Goal: Information Seeking & Learning: Check status

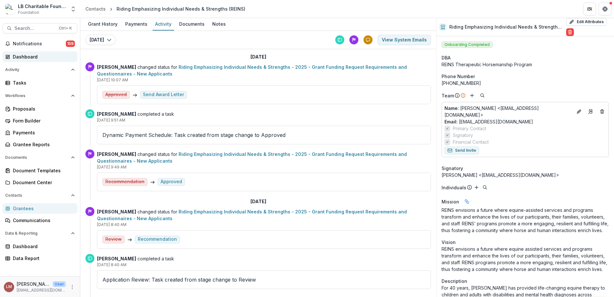
click at [24, 54] on div "Dashboard" at bounding box center [42, 56] width 59 height 7
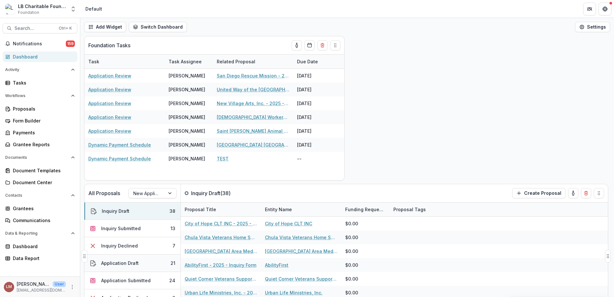
click at [111, 265] on div "Application Draft" at bounding box center [120, 262] width 38 height 7
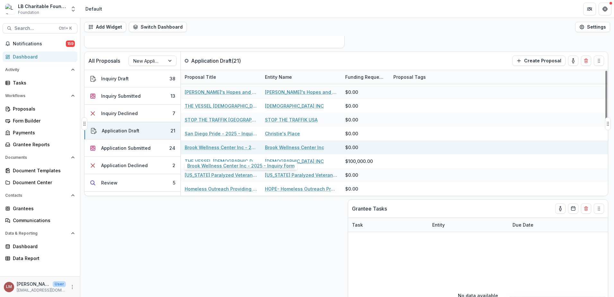
scroll to position [133, 0]
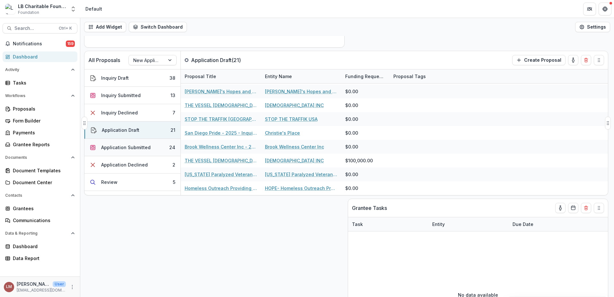
click at [133, 146] on div "Application Submitted" at bounding box center [125, 147] width 49 height 7
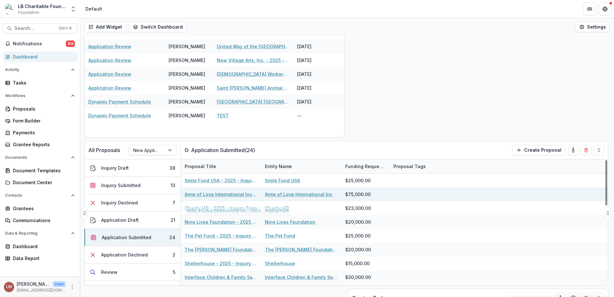
scroll to position [40, 0]
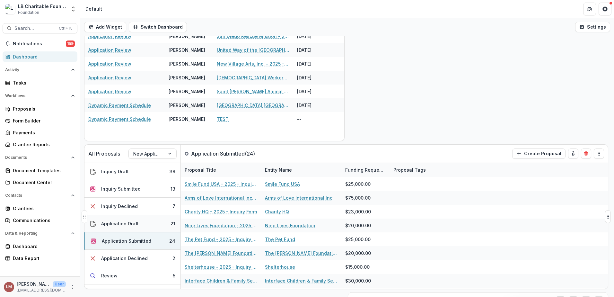
click at [117, 225] on div "Application Draft" at bounding box center [120, 223] width 38 height 7
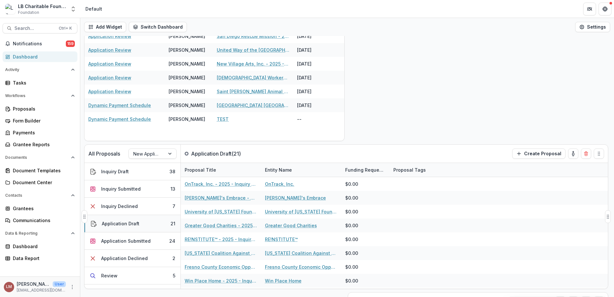
click at [129, 221] on div "Application Draft" at bounding box center [121, 223] width 38 height 7
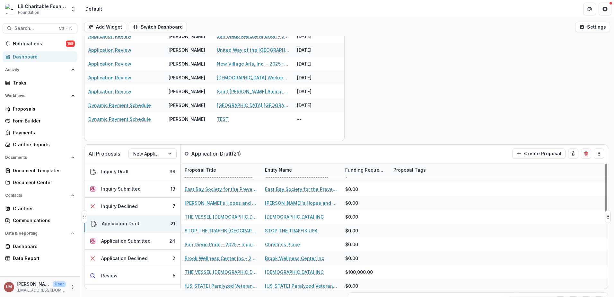
scroll to position [163, 0]
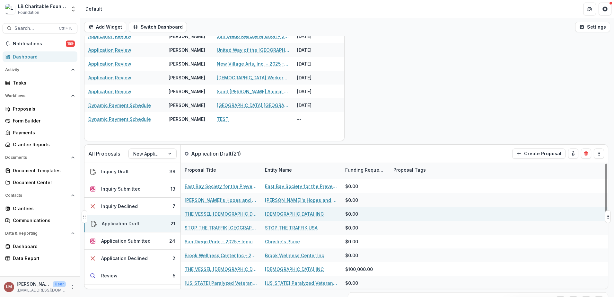
click at [213, 214] on link "THE VESSEL [DEMOGRAPHIC_DATA] INC - 2025 - Inquiry Form" at bounding box center [221, 213] width 73 height 7
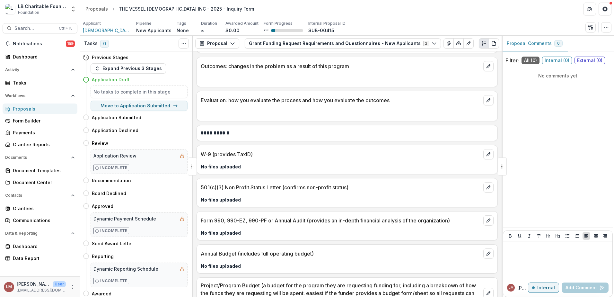
scroll to position [1033, 0]
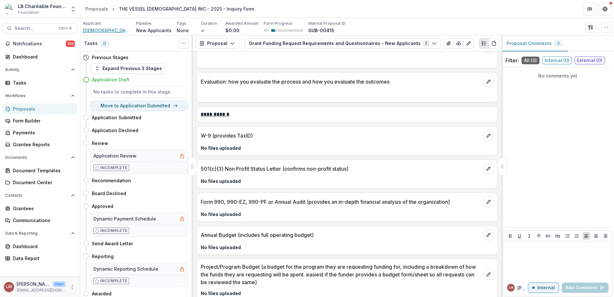
click at [93, 31] on span "[DEMOGRAPHIC_DATA] INC" at bounding box center [107, 30] width 48 height 7
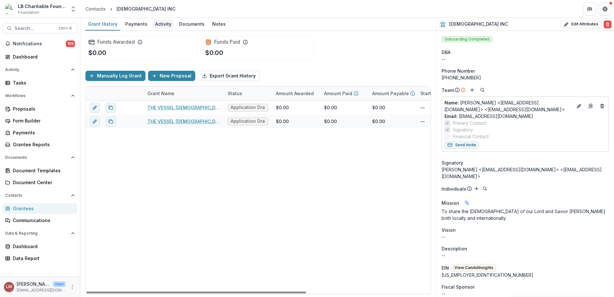
click at [164, 27] on div "Activity" at bounding box center [164, 23] width 22 height 9
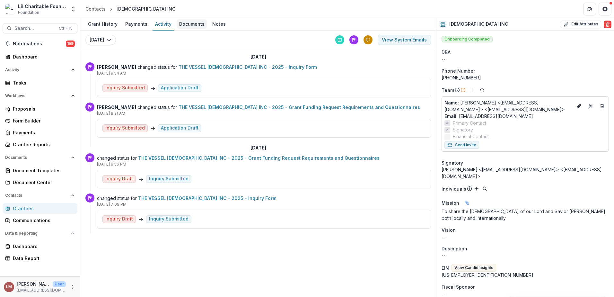
click at [192, 26] on div "Documents" at bounding box center [192, 23] width 31 height 9
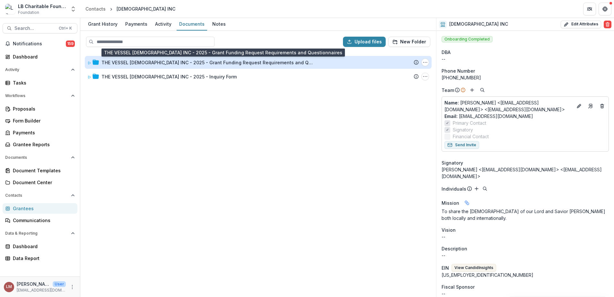
click at [120, 63] on div "THE VESSEL CHURCH INC - 2025 - Grant Funding Request Requirements and Questionn…" at bounding box center [207, 62] width 212 height 7
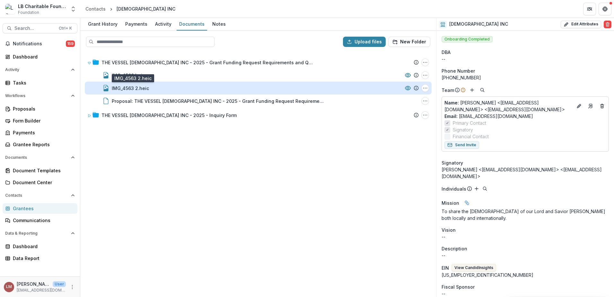
click at [127, 88] on div "IMG_4563 2.heic" at bounding box center [130, 88] width 37 height 7
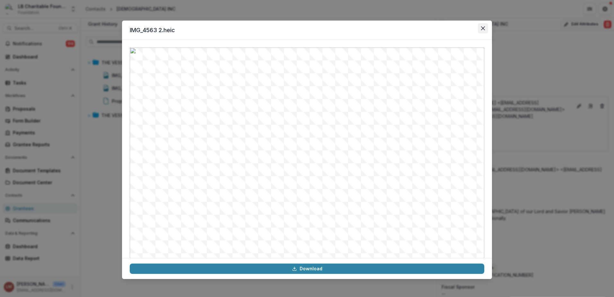
click at [481, 30] on icon "Close" at bounding box center [483, 28] width 4 height 4
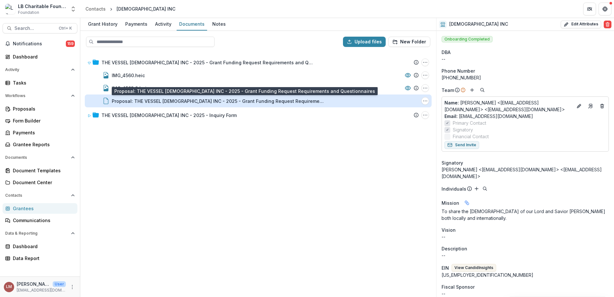
click at [153, 102] on div "Proposal: THE VESSEL CHURCH INC - 2025 - Grant Funding Request Requirements and…" at bounding box center [218, 101] width 212 height 7
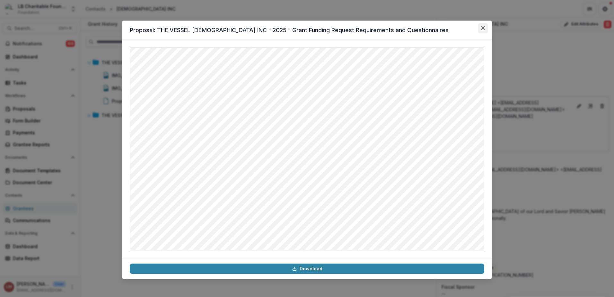
click at [483, 28] on icon "Close" at bounding box center [483, 28] width 4 height 4
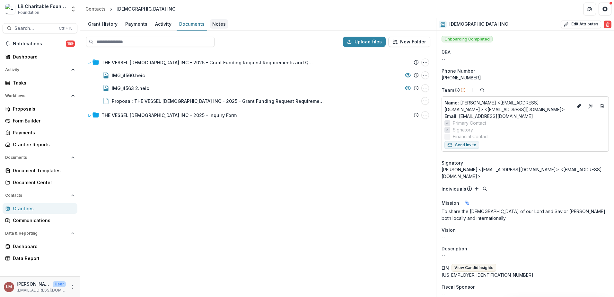
click at [214, 24] on div "Notes" at bounding box center [219, 23] width 19 height 9
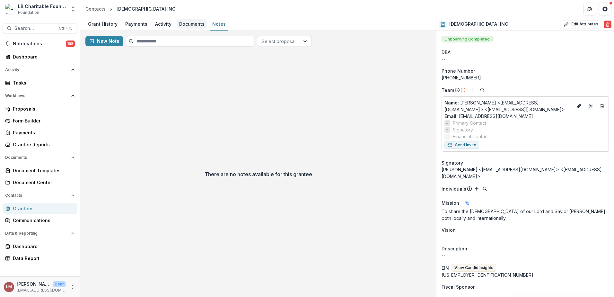
click at [184, 25] on div "Documents" at bounding box center [192, 23] width 31 height 9
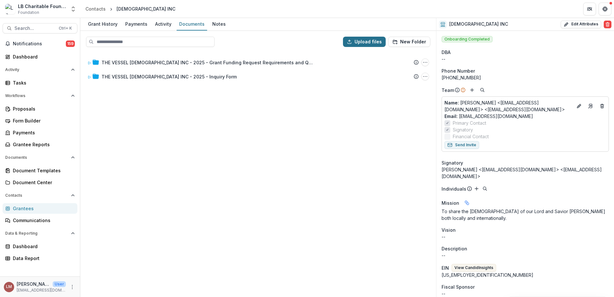
click at [363, 41] on button "Upload files" at bounding box center [364, 42] width 43 height 10
click at [162, 25] on div "Activity" at bounding box center [164, 23] width 22 height 9
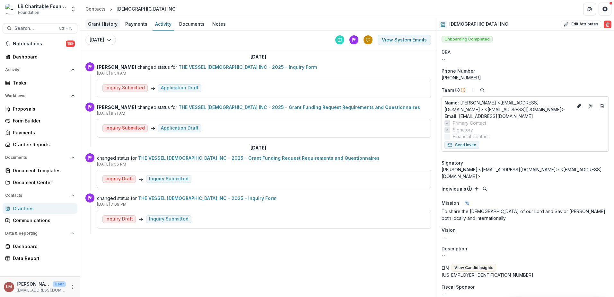
click at [110, 24] on div "Grant History" at bounding box center [102, 23] width 35 height 9
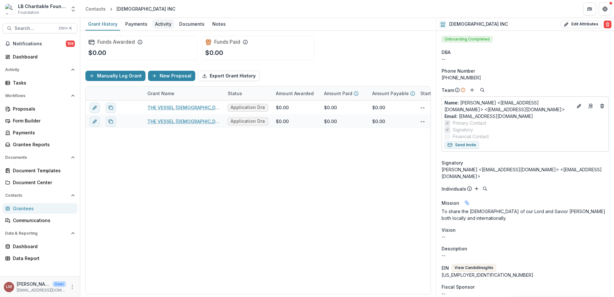
click at [164, 26] on div "Activity" at bounding box center [164, 23] width 22 height 9
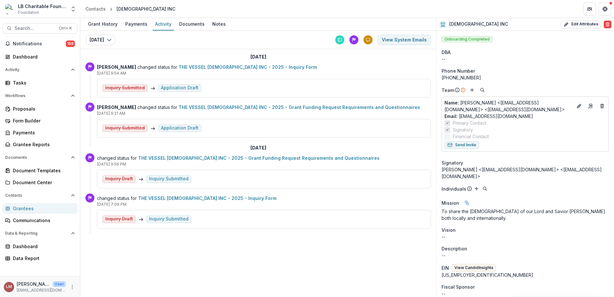
click at [161, 219] on div "Inquiry Submitted" at bounding box center [169, 218] width 40 height 5
click at [400, 38] on button "View System Emails" at bounding box center [404, 40] width 53 height 10
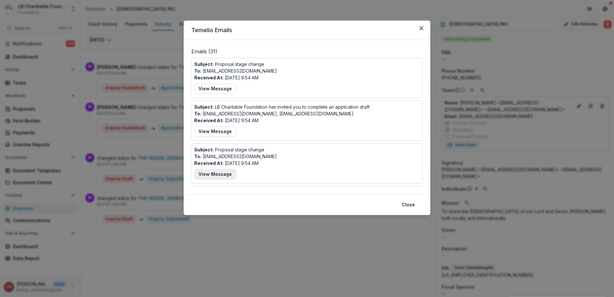
click at [223, 175] on button "View Message" at bounding box center [215, 174] width 42 height 10
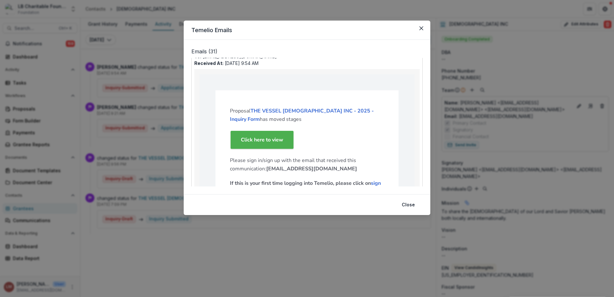
click at [267, 142] on strong "Click here to view" at bounding box center [262, 139] width 42 height 7
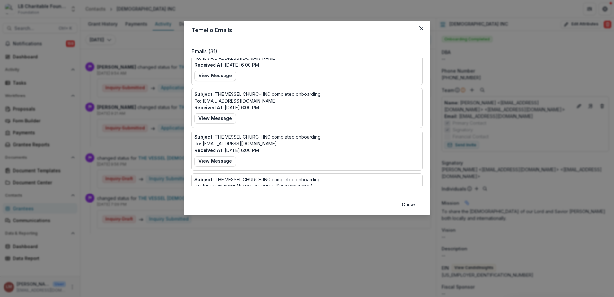
scroll to position [926, 0]
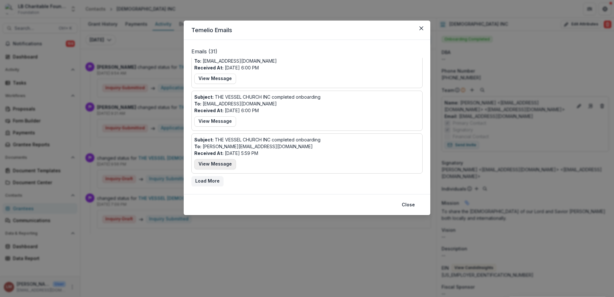
click at [215, 165] on button "View Message" at bounding box center [215, 164] width 42 height 10
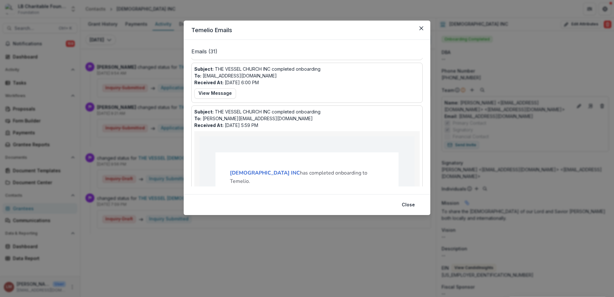
scroll to position [1123, 0]
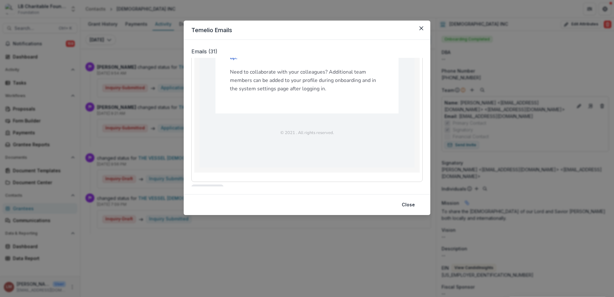
click at [209, 184] on button "Load More" at bounding box center [207, 189] width 32 height 10
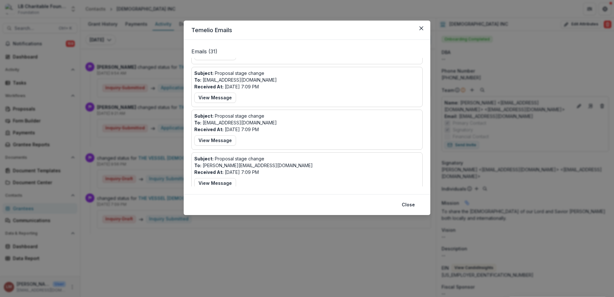
scroll to position [418, 0]
click at [216, 182] on button "View Message" at bounding box center [215, 183] width 42 height 10
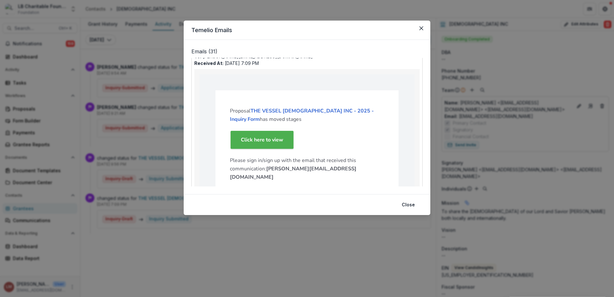
click at [255, 139] on strong "Click here to view" at bounding box center [262, 139] width 42 height 7
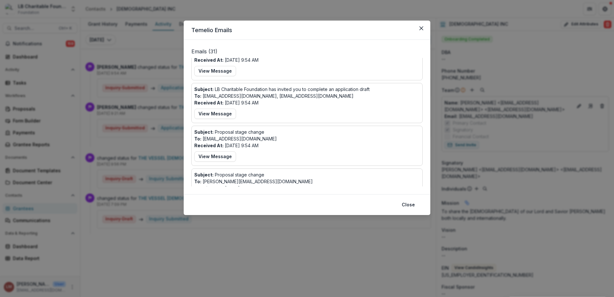
scroll to position [0, 0]
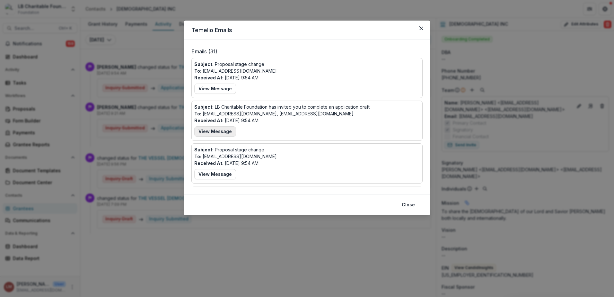
click at [211, 130] on button "View Message" at bounding box center [215, 131] width 42 height 10
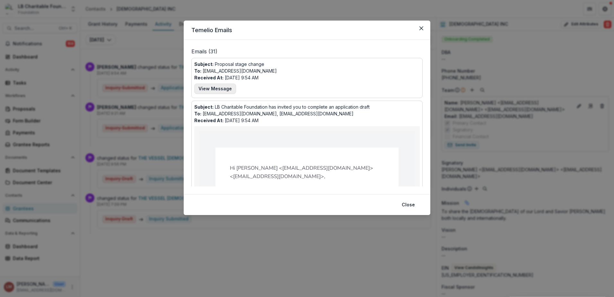
click at [216, 90] on button "View Message" at bounding box center [215, 88] width 42 height 10
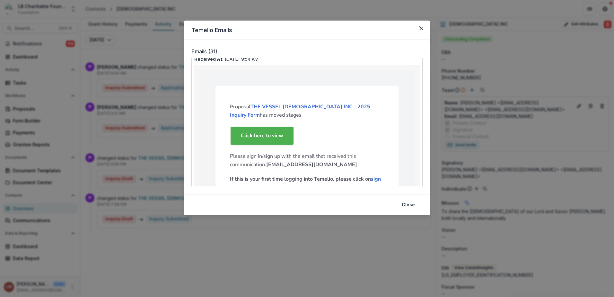
scroll to position [47, 0]
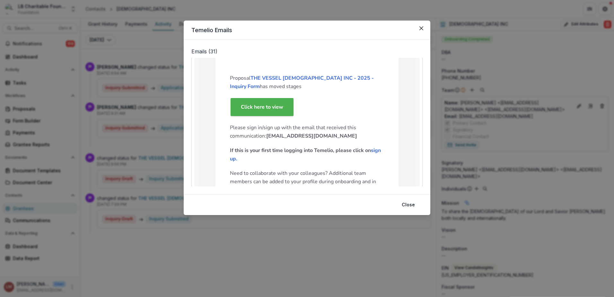
click at [258, 103] on link "Click here to view" at bounding box center [262, 107] width 63 height 18
click at [408, 204] on button "Close" at bounding box center [408, 204] width 21 height 10
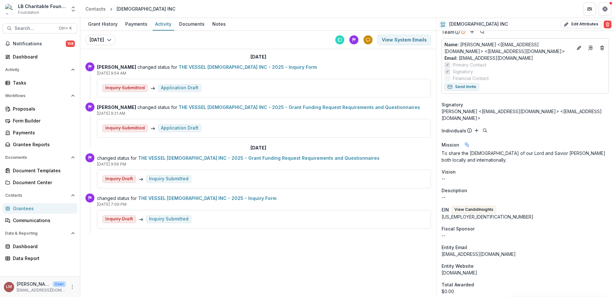
scroll to position [0, 0]
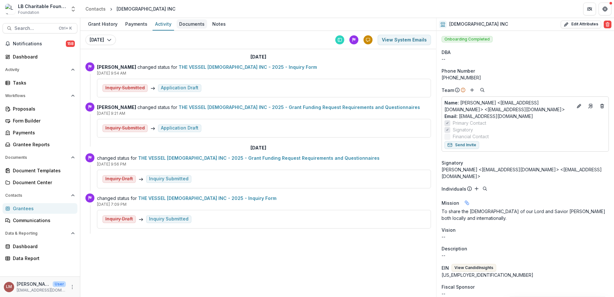
click at [188, 27] on div "Documents" at bounding box center [192, 23] width 31 height 9
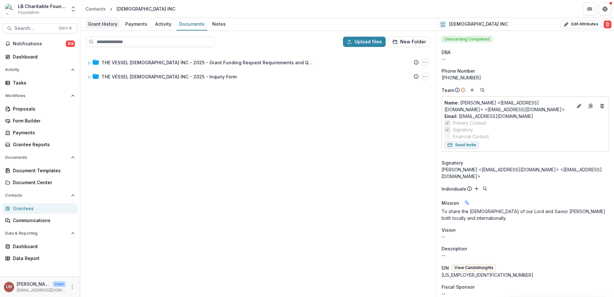
click at [103, 25] on div "Grant History" at bounding box center [102, 23] width 35 height 9
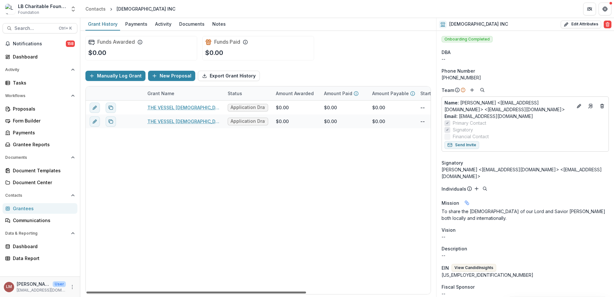
drag, startPoint x: 285, startPoint y: 293, endPoint x: 257, endPoint y: 286, distance: 29.0
click at [257, 291] on div at bounding box center [196, 292] width 220 height 2
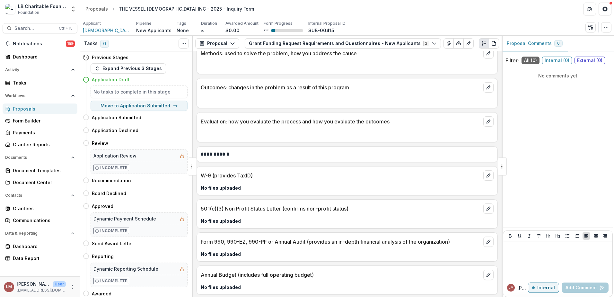
scroll to position [1033, 0]
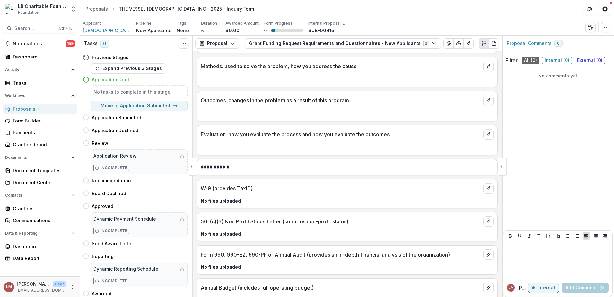
scroll to position [1033, 0]
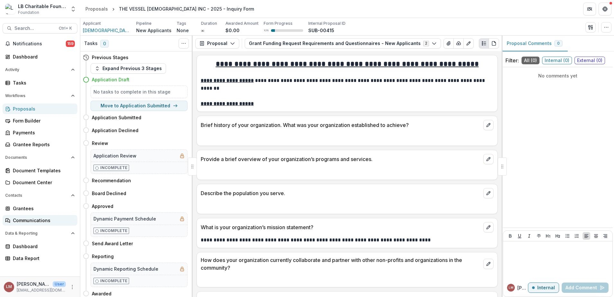
click at [40, 221] on div "Communications" at bounding box center [42, 220] width 59 height 7
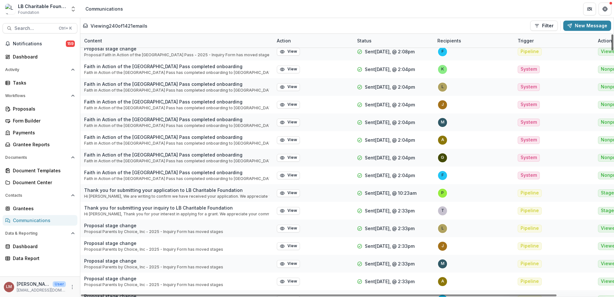
scroll to position [3990, 0]
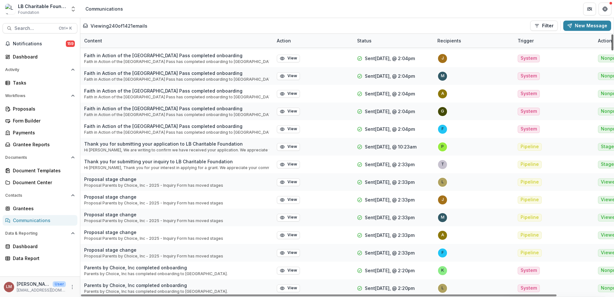
drag, startPoint x: 613, startPoint y: 273, endPoint x: 604, endPoint y: 313, distance: 41.5
click at [611, 50] on div at bounding box center [612, 42] width 2 height 16
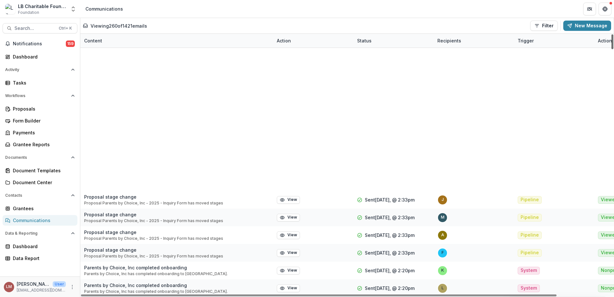
scroll to position [4344, 0]
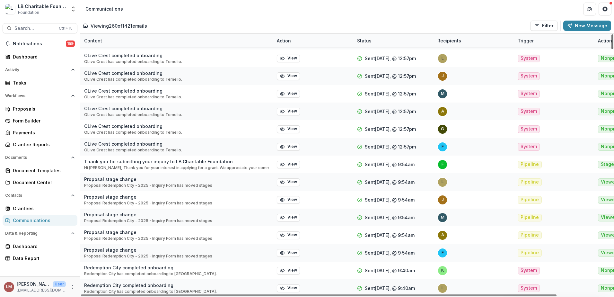
drag, startPoint x: 613, startPoint y: 267, endPoint x: 605, endPoint y: 304, distance: 38.4
click at [611, 49] on div at bounding box center [612, 41] width 2 height 15
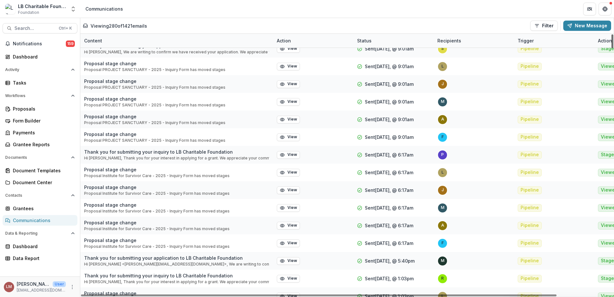
scroll to position [4697, 0]
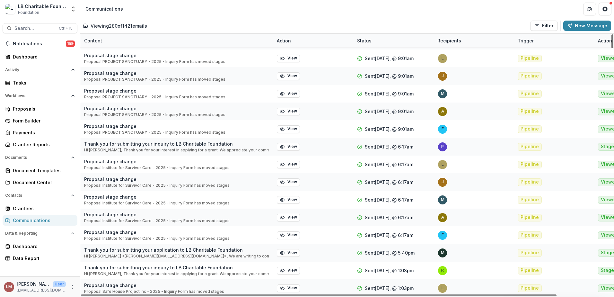
drag, startPoint x: 612, startPoint y: 263, endPoint x: 608, endPoint y: 292, distance: 29.5
click at [611, 48] on div at bounding box center [612, 41] width 2 height 14
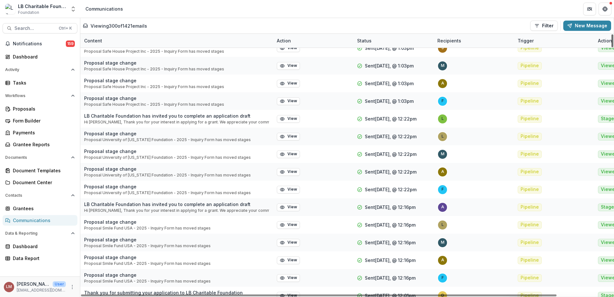
scroll to position [5050, 0]
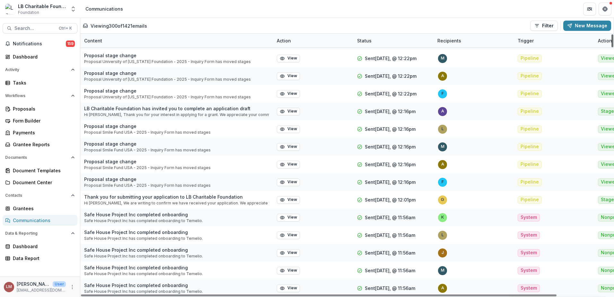
drag, startPoint x: 612, startPoint y: 267, endPoint x: 607, endPoint y: 299, distance: 32.5
click at [611, 47] on div at bounding box center [612, 40] width 2 height 13
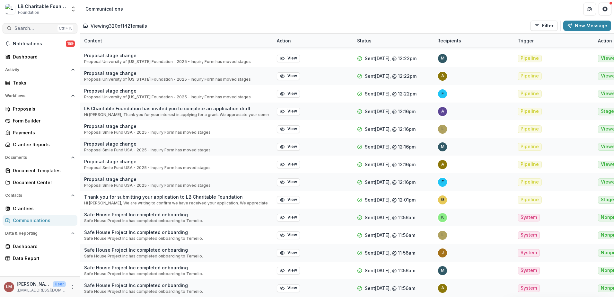
click at [36, 28] on span "Search..." at bounding box center [34, 28] width 40 height 5
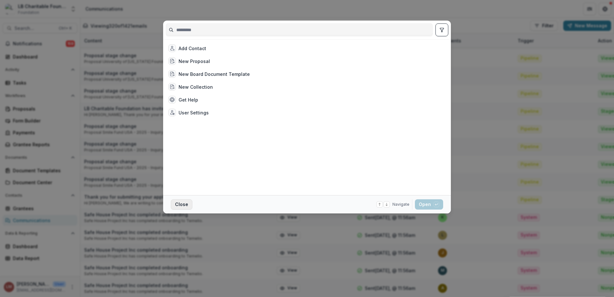
click at [181, 204] on button "Close" at bounding box center [182, 204] width 22 height 10
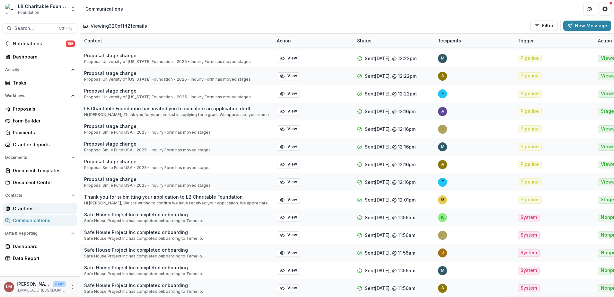
click at [30, 208] on div "Grantees" at bounding box center [42, 208] width 59 height 7
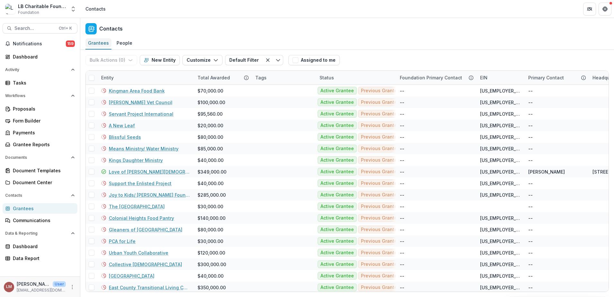
click at [98, 43] on div "Grantees" at bounding box center [98, 42] width 26 height 9
click at [35, 43] on span "Notifications" at bounding box center [39, 43] width 53 height 5
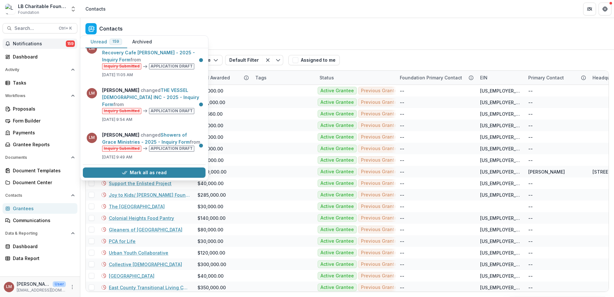
scroll to position [5877, 0]
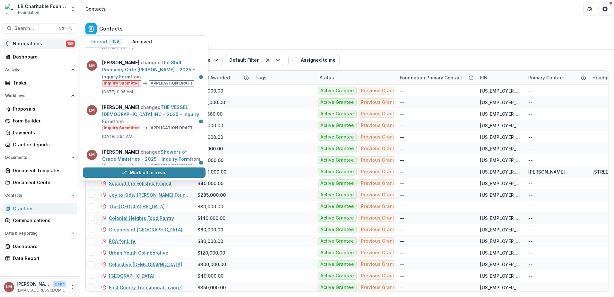
click at [158, 252] on link "THE VESSEL [DEMOGRAPHIC_DATA] INC - 2025 - Inquiry Form" at bounding box center [150, 262] width 97 height 20
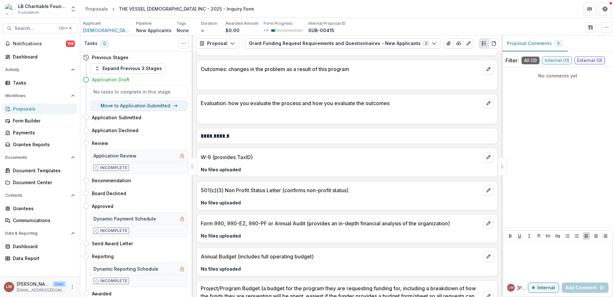
scroll to position [1033, 0]
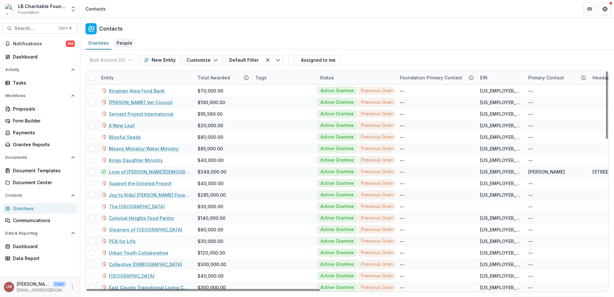
click at [124, 44] on div "People" at bounding box center [124, 42] width 21 height 9
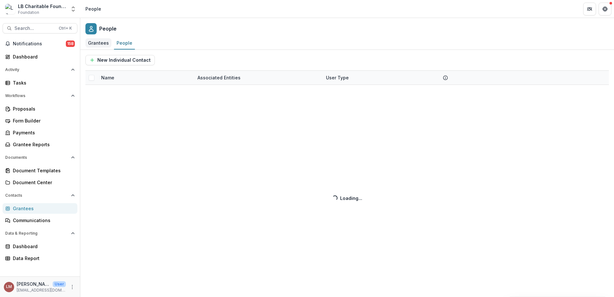
click at [96, 44] on div "Grantees" at bounding box center [98, 42] width 26 height 9
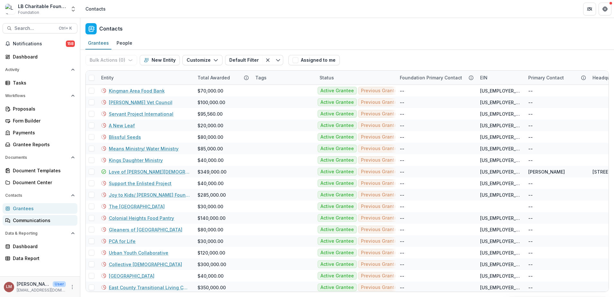
click at [32, 220] on div "Communications" at bounding box center [42, 220] width 59 height 7
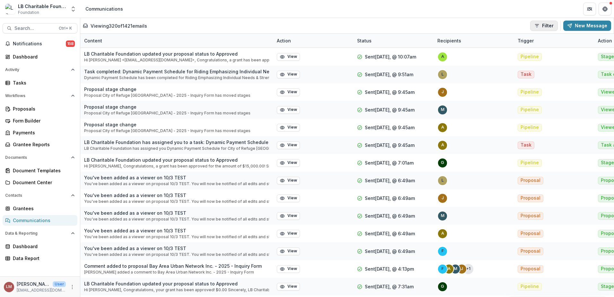
click at [540, 27] on icon "button" at bounding box center [536, 25] width 5 height 5
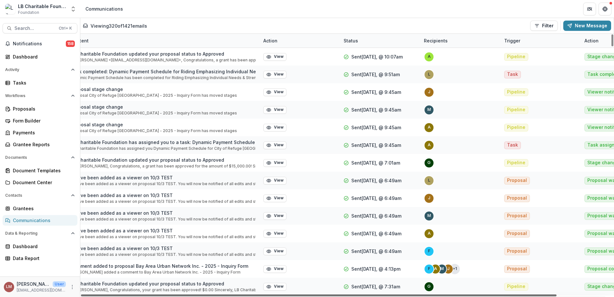
scroll to position [0, 60]
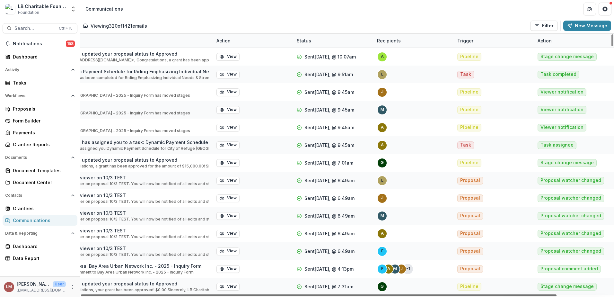
drag, startPoint x: 521, startPoint y: 295, endPoint x: 615, endPoint y: 292, distance: 94.5
click at [557, 294] on div at bounding box center [319, 295] width 476 height 2
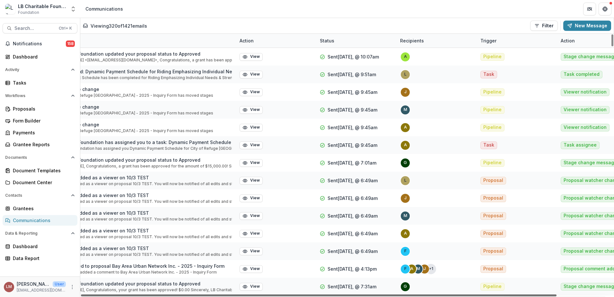
scroll to position [0, 0]
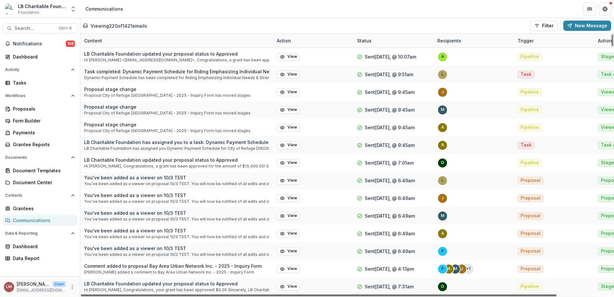
drag, startPoint x: 397, startPoint y: 294, endPoint x: 310, endPoint y: 294, distance: 87.7
click at [310, 294] on div at bounding box center [319, 295] width 476 height 2
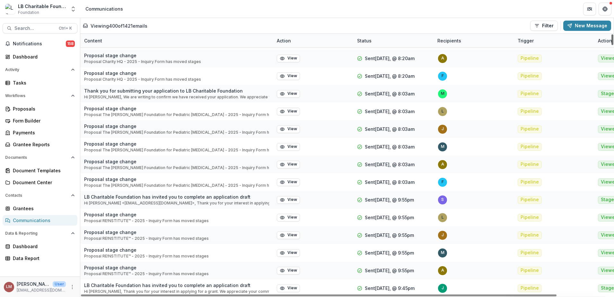
scroll to position [6816, 0]
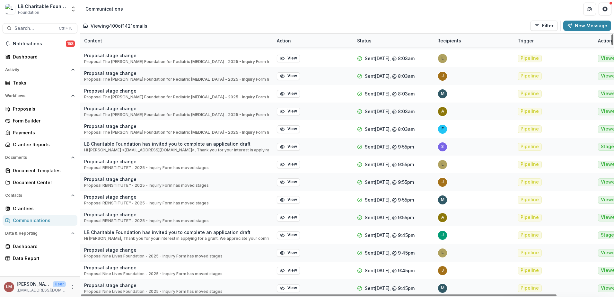
drag, startPoint x: 612, startPoint y: 273, endPoint x: 612, endPoint y: 296, distance: 22.8
click at [612, 45] on div at bounding box center [612, 39] width 2 height 11
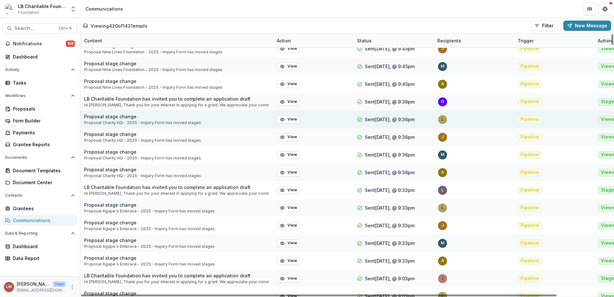
scroll to position [7170, 0]
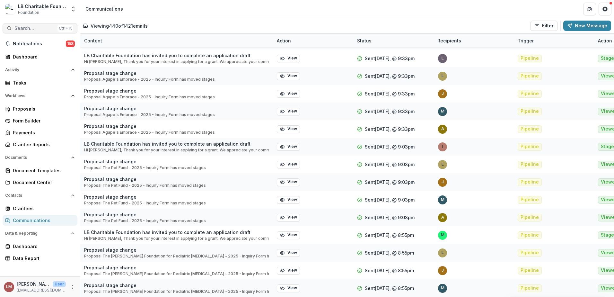
click at [31, 29] on span "Search..." at bounding box center [34, 28] width 40 height 5
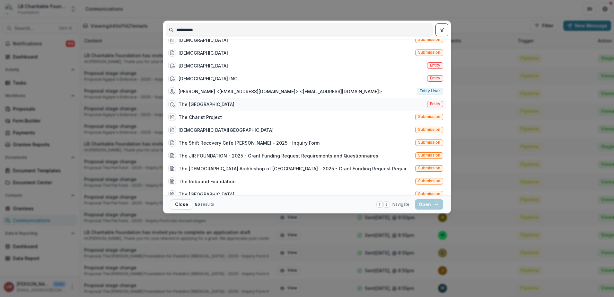
scroll to position [0, 0]
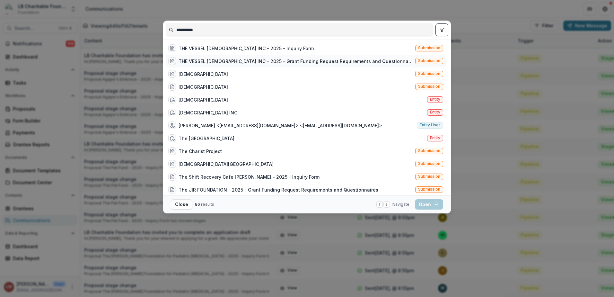
type input "**********"
click at [424, 60] on span "Submission" at bounding box center [429, 60] width 22 height 4
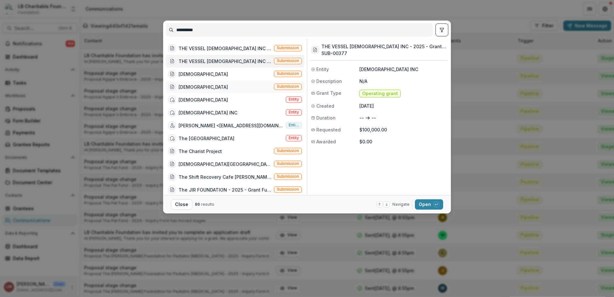
scroll to position [1, 0]
click at [291, 72] on span "Submission" at bounding box center [288, 73] width 22 height 4
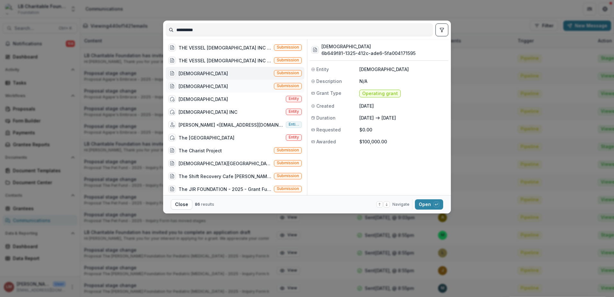
click at [291, 84] on span "Submission" at bounding box center [288, 85] width 22 height 4
click at [425, 202] on button "Open with enter key" at bounding box center [429, 204] width 28 height 10
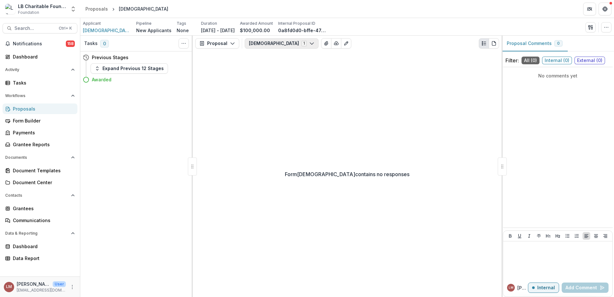
click at [298, 44] on button "The Vessel Church 1" at bounding box center [282, 43] width 74 height 10
click at [324, 45] on icon "View Attached Files" at bounding box center [326, 43] width 5 height 5
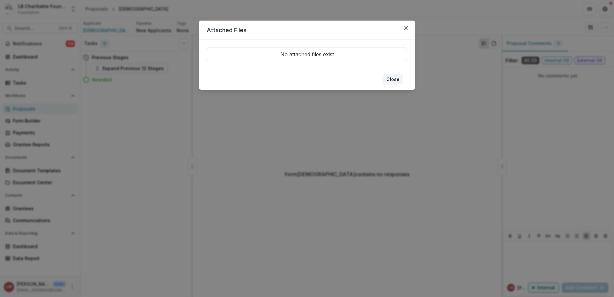
click at [391, 80] on button "Close" at bounding box center [392, 79] width 21 height 10
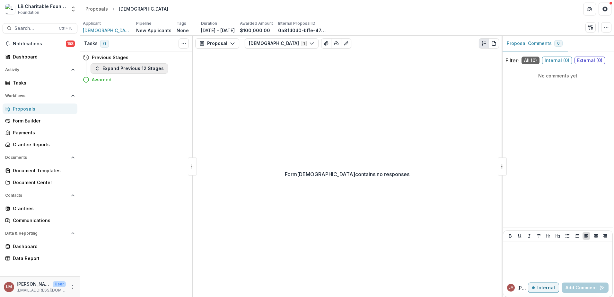
click at [97, 70] on icon "button" at bounding box center [97, 68] width 5 height 5
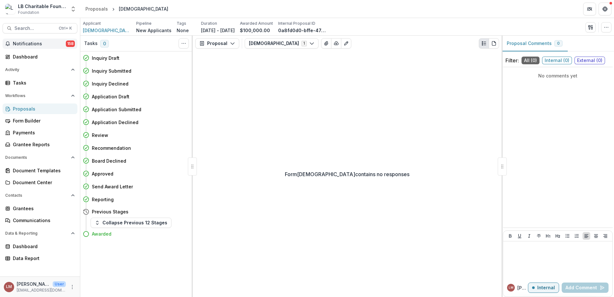
click at [25, 44] on span "Notifications" at bounding box center [39, 43] width 53 height 5
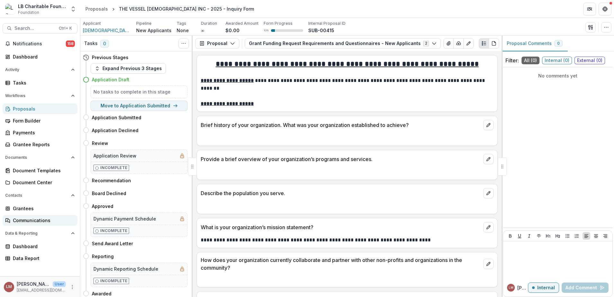
click at [22, 221] on div "Communications" at bounding box center [42, 220] width 59 height 7
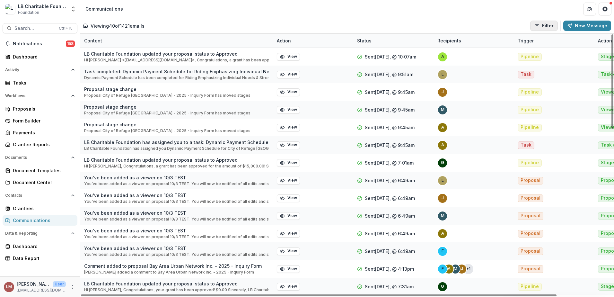
click at [546, 27] on button "Filter" at bounding box center [544, 26] width 28 height 10
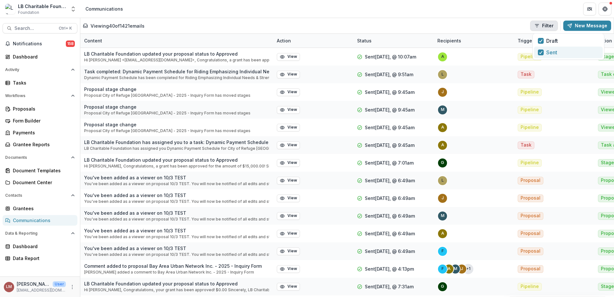
click at [551, 54] on span "Sent" at bounding box center [551, 52] width 11 height 8
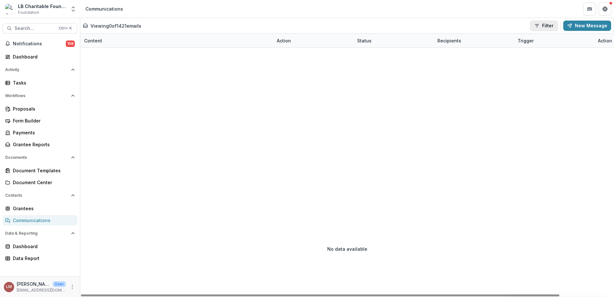
click at [553, 27] on button "Filter" at bounding box center [544, 26] width 28 height 10
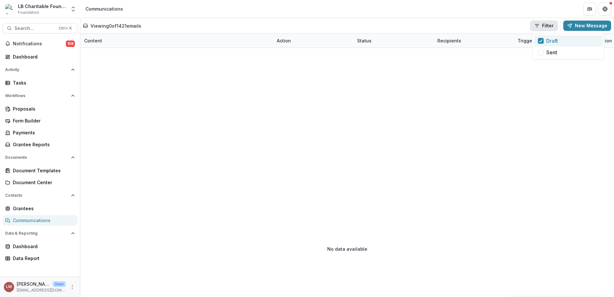
click at [554, 41] on span "Draft" at bounding box center [552, 41] width 12 height 8
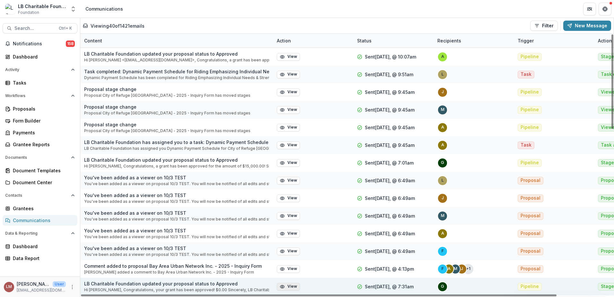
drag, startPoint x: 552, startPoint y: 293, endPoint x: 278, endPoint y: 287, distance: 274.6
click at [278, 294] on div at bounding box center [319, 295] width 476 height 2
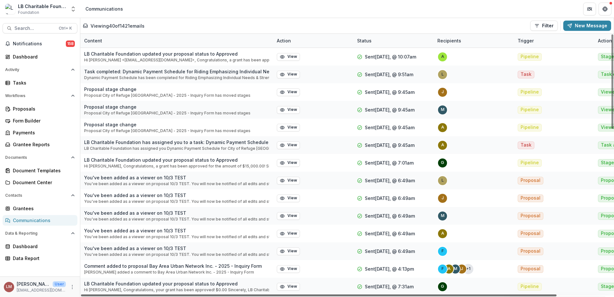
drag, startPoint x: 545, startPoint y: 294, endPoint x: 512, endPoint y: 294, distance: 33.1
click at [512, 294] on div at bounding box center [319, 295] width 476 height 2
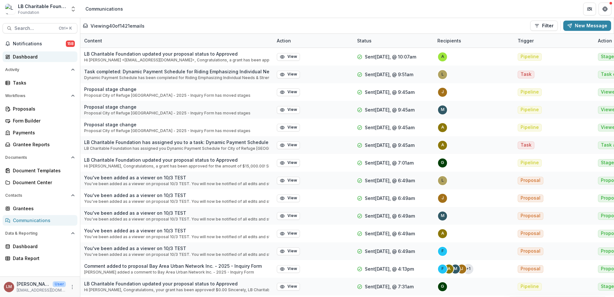
click at [27, 58] on div "Dashboard" at bounding box center [42, 56] width 59 height 7
